Goal: Task Accomplishment & Management: Use online tool/utility

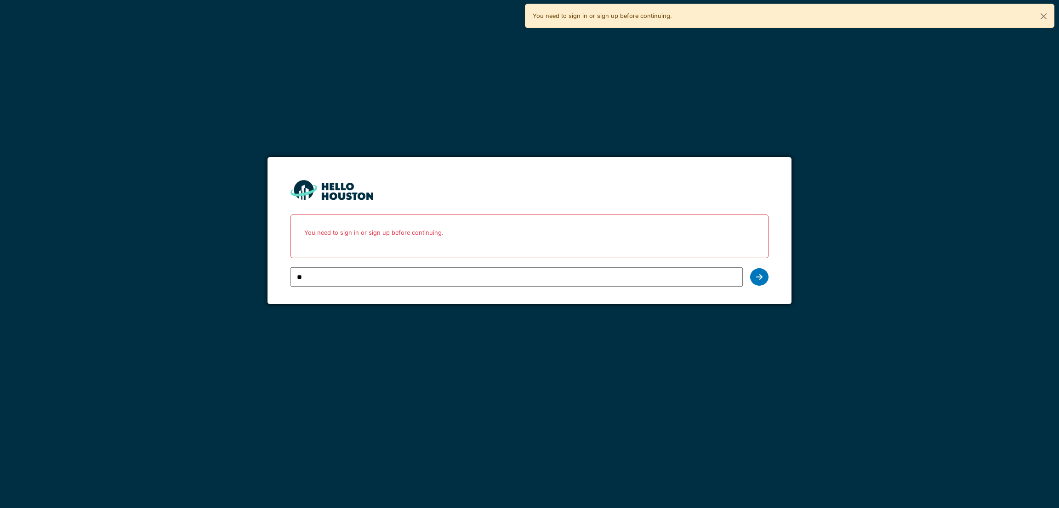
type input "**********"
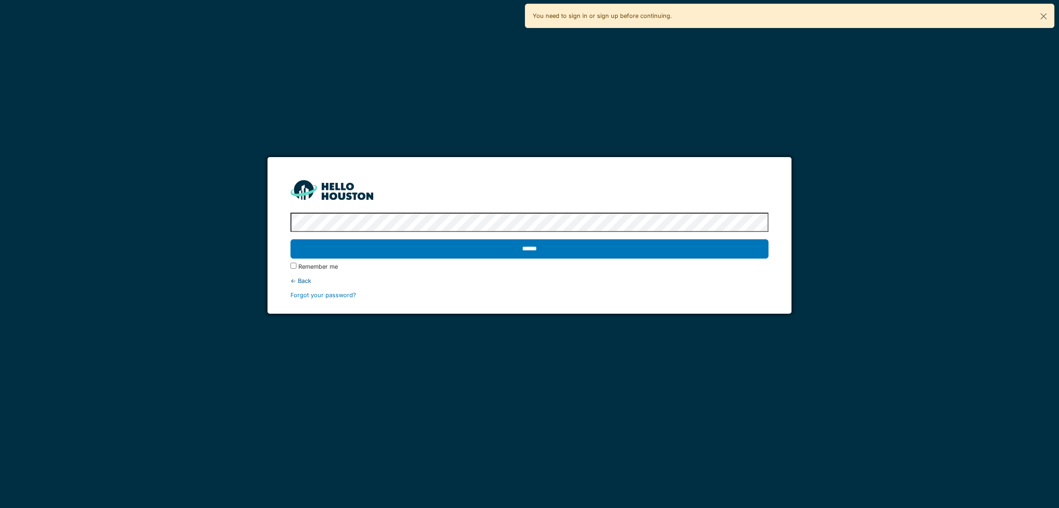
click at [291, 240] on input "******" at bounding box center [530, 249] width 478 height 19
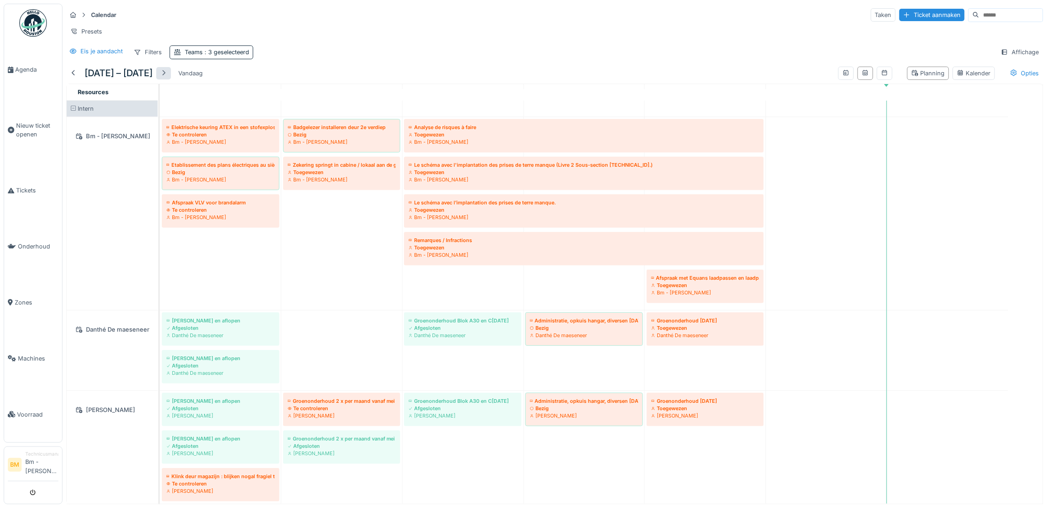
click at [167, 78] on div at bounding box center [163, 73] width 7 height 9
